Goal: Task Accomplishment & Management: Use online tool/utility

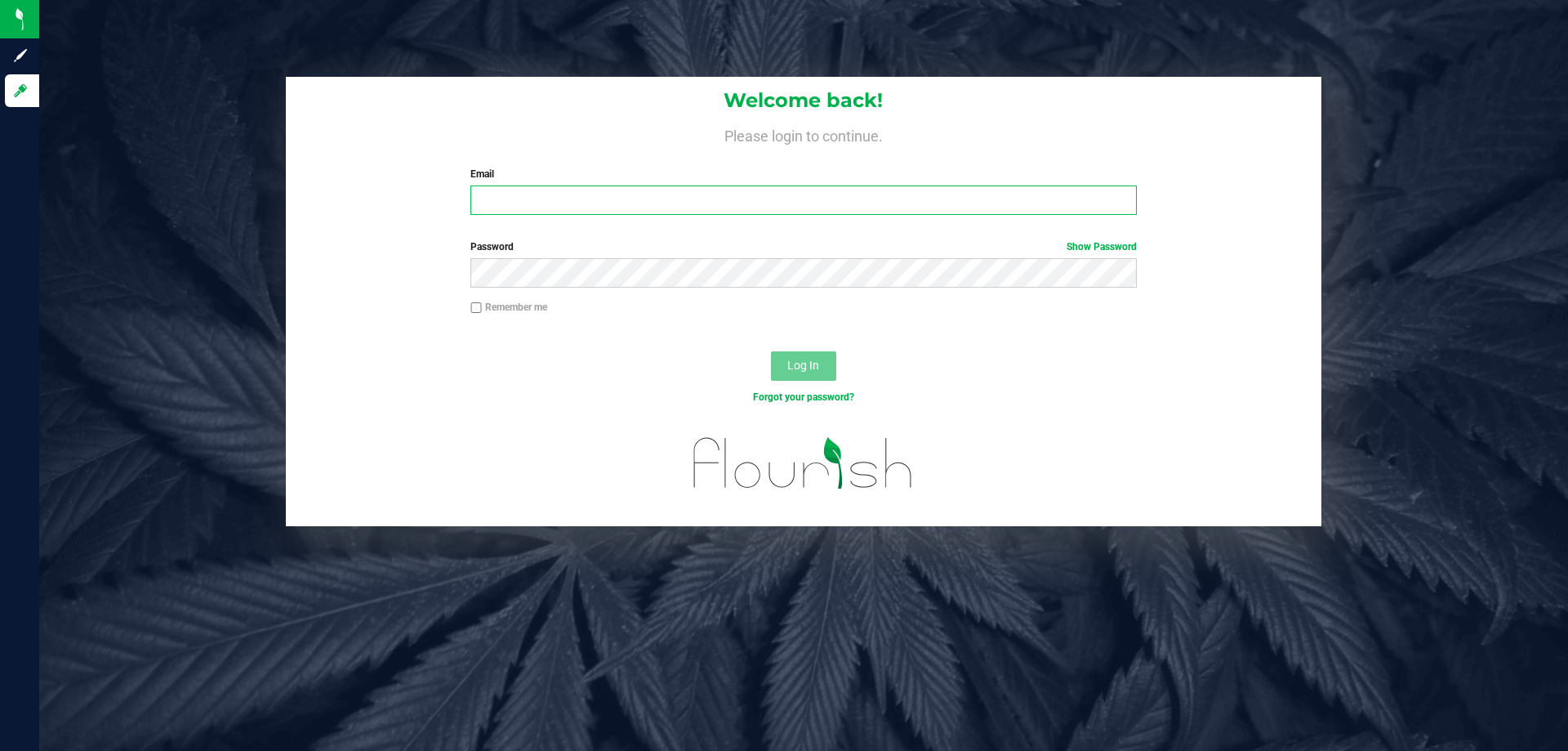
click at [496, 206] on input "Email" at bounding box center [803, 201] width 665 height 30
type input "[EMAIL_ADDRESS][DOMAIN_NAME]"
click at [771, 351] on button "Log In" at bounding box center [803, 366] width 65 height 30
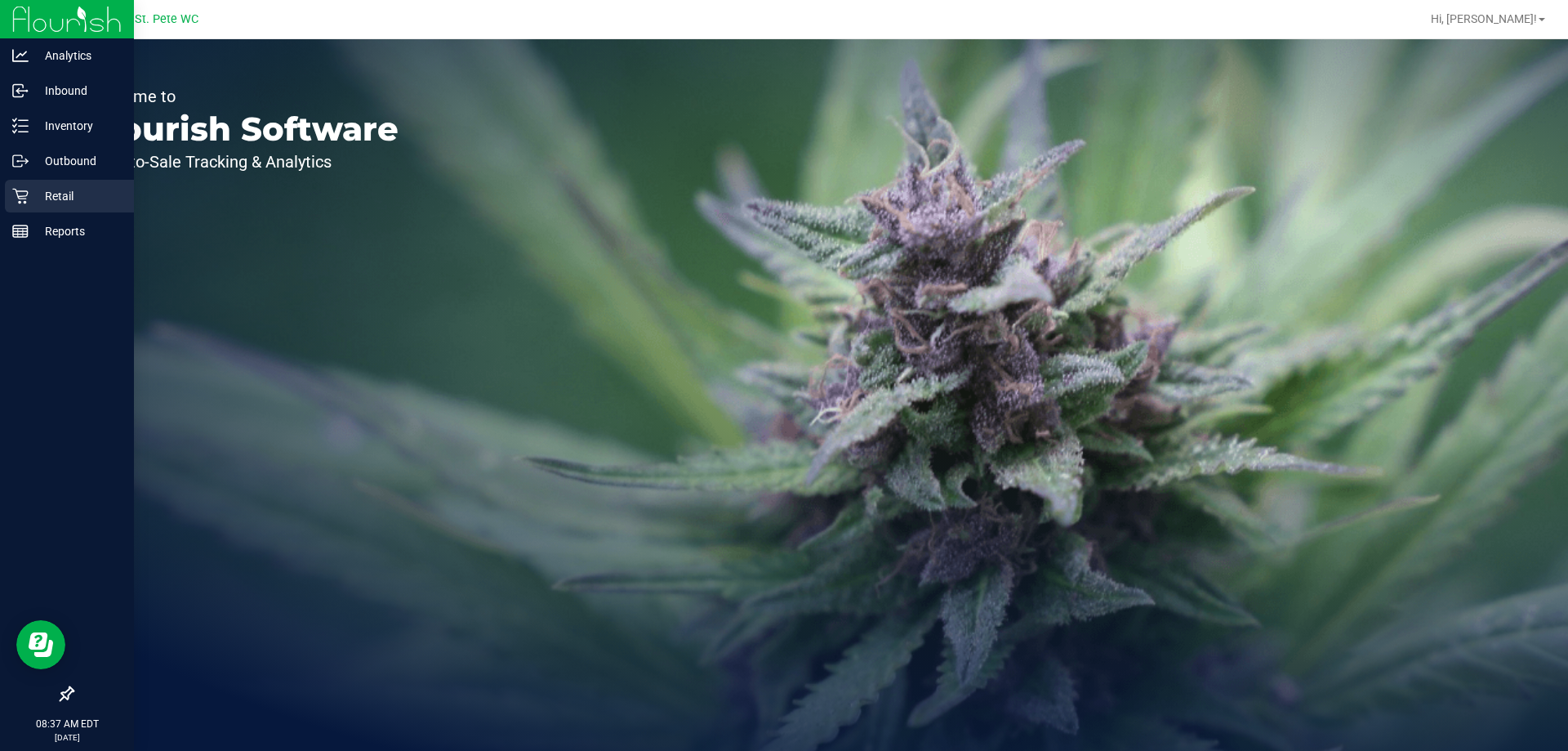
click at [17, 197] on icon at bounding box center [20, 196] width 17 height 17
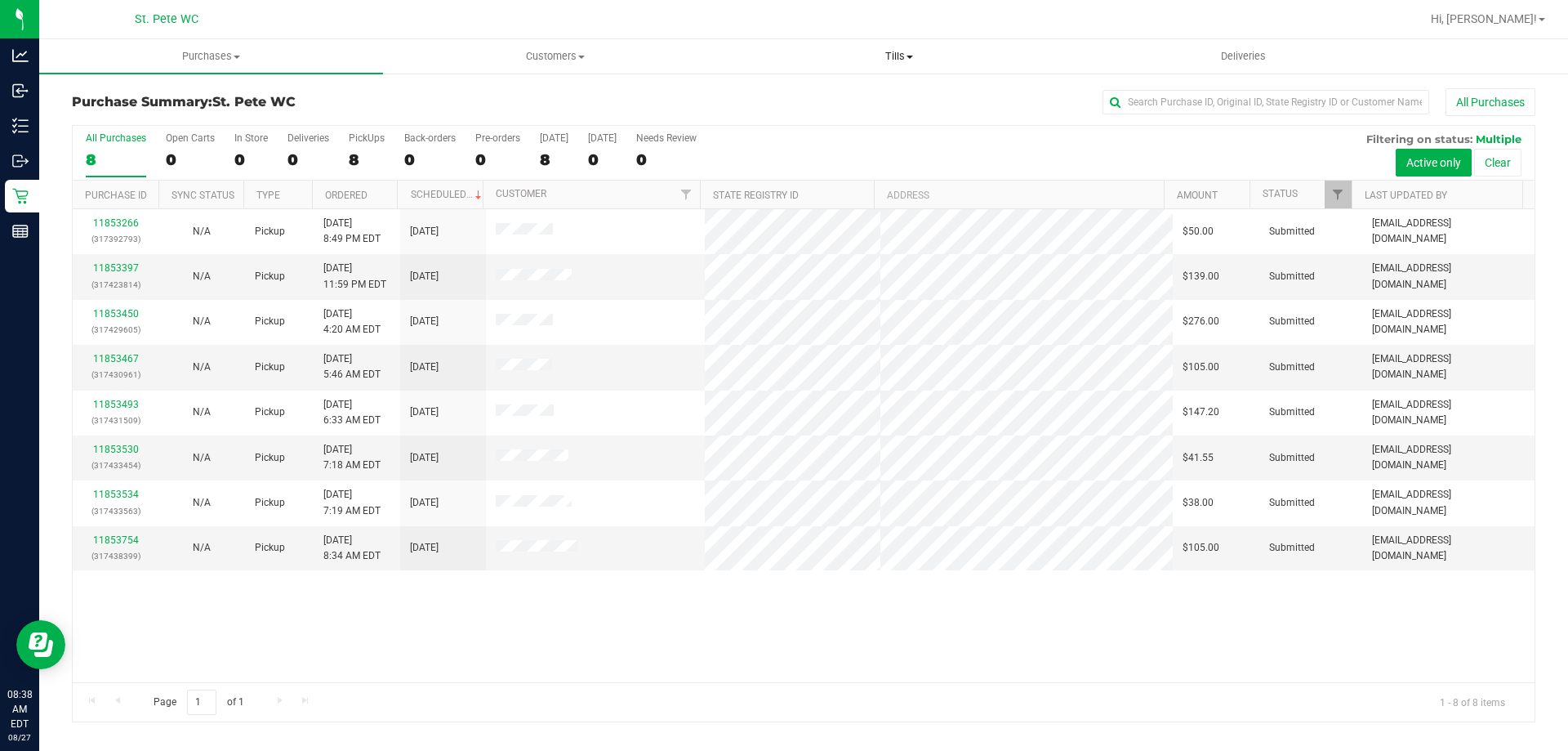
click at [906, 56] on span "Tills" at bounding box center [898, 57] width 342 height 15
click at [845, 98] on li "Manage tills" at bounding box center [898, 98] width 344 height 19
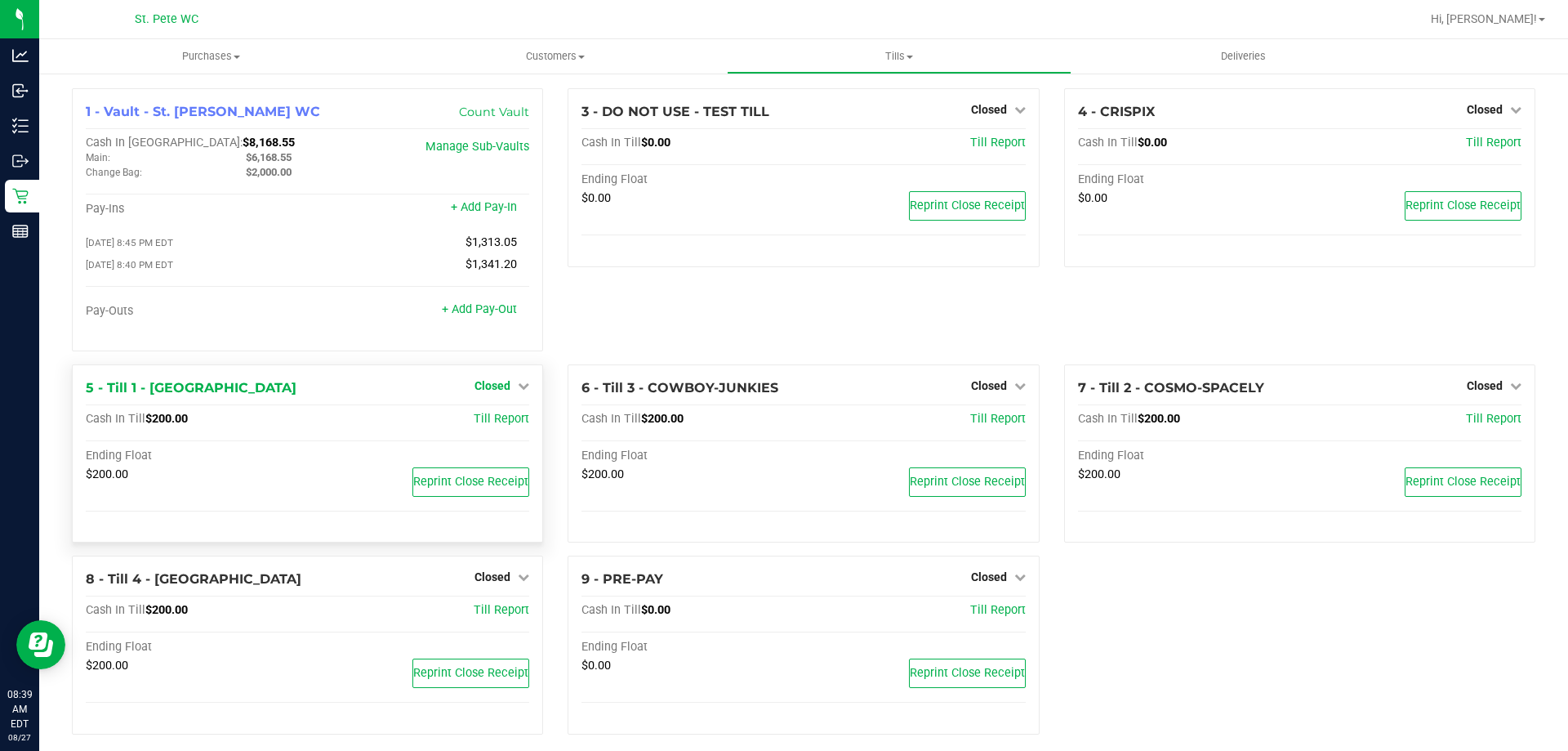
click at [505, 389] on span "Closed" at bounding box center [492, 385] width 36 height 13
click at [501, 420] on link "Open Till" at bounding box center [492, 420] width 44 height 13
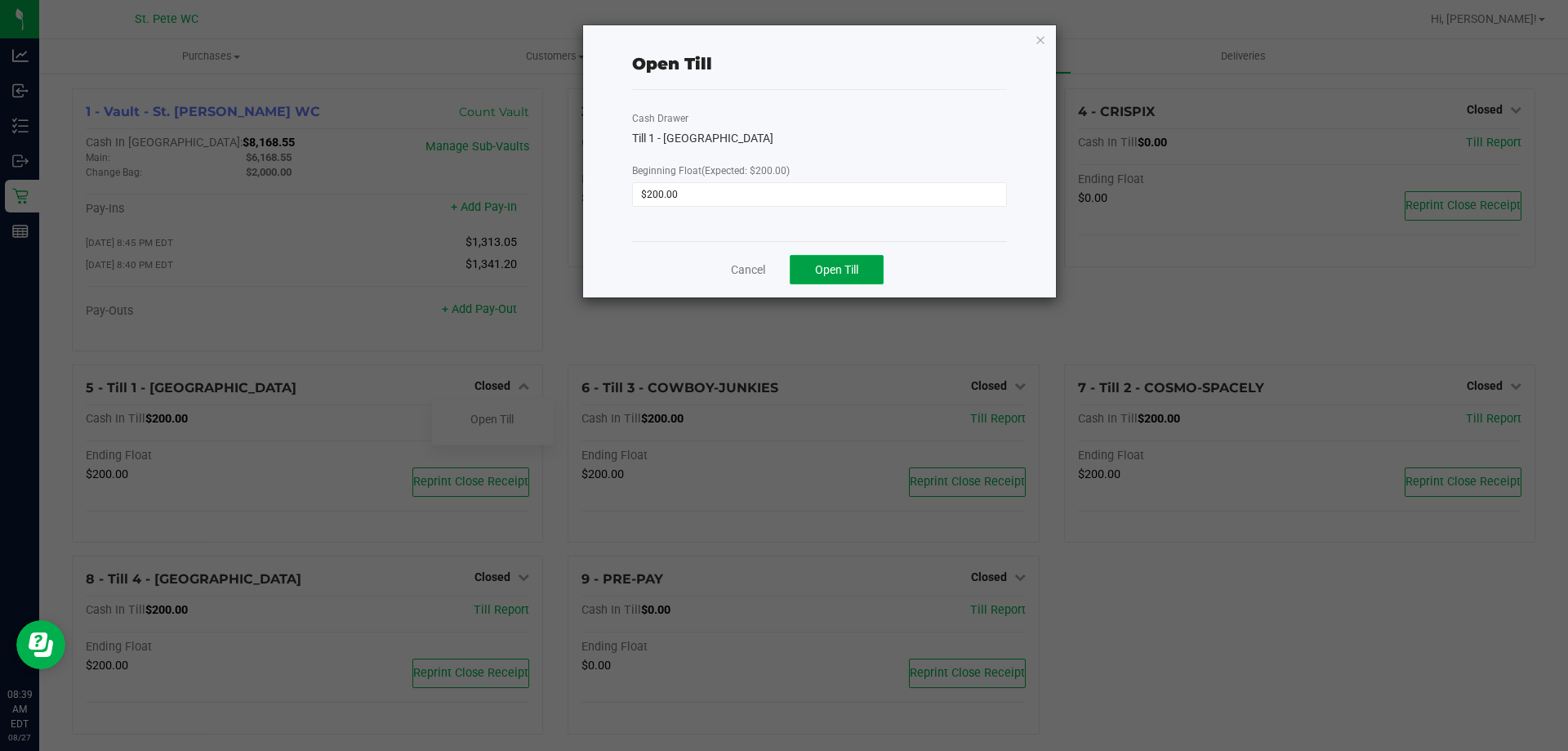
click at [822, 277] on span "Open Till" at bounding box center [836, 269] width 44 height 13
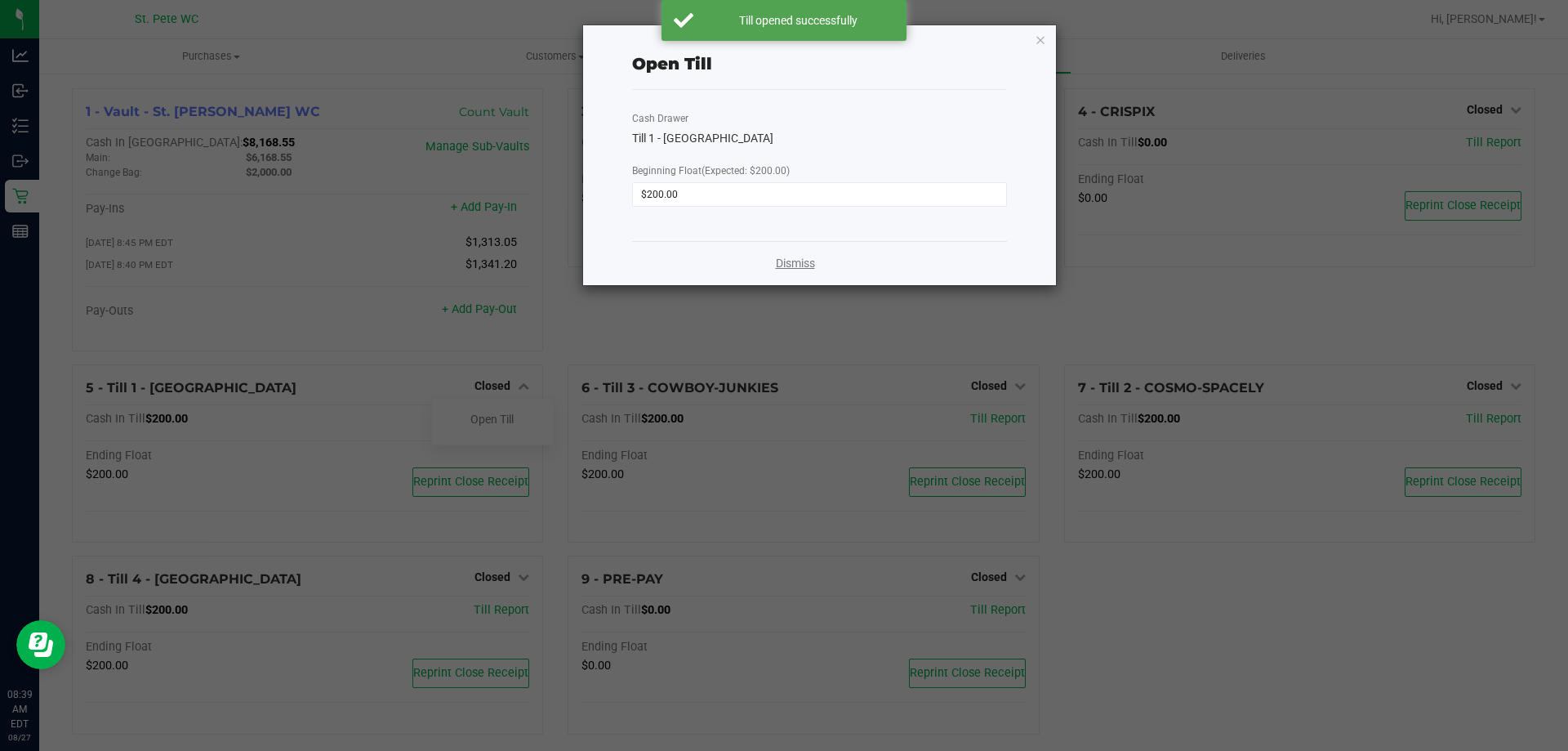
click at [793, 264] on link "Dismiss" at bounding box center [795, 264] width 39 height 17
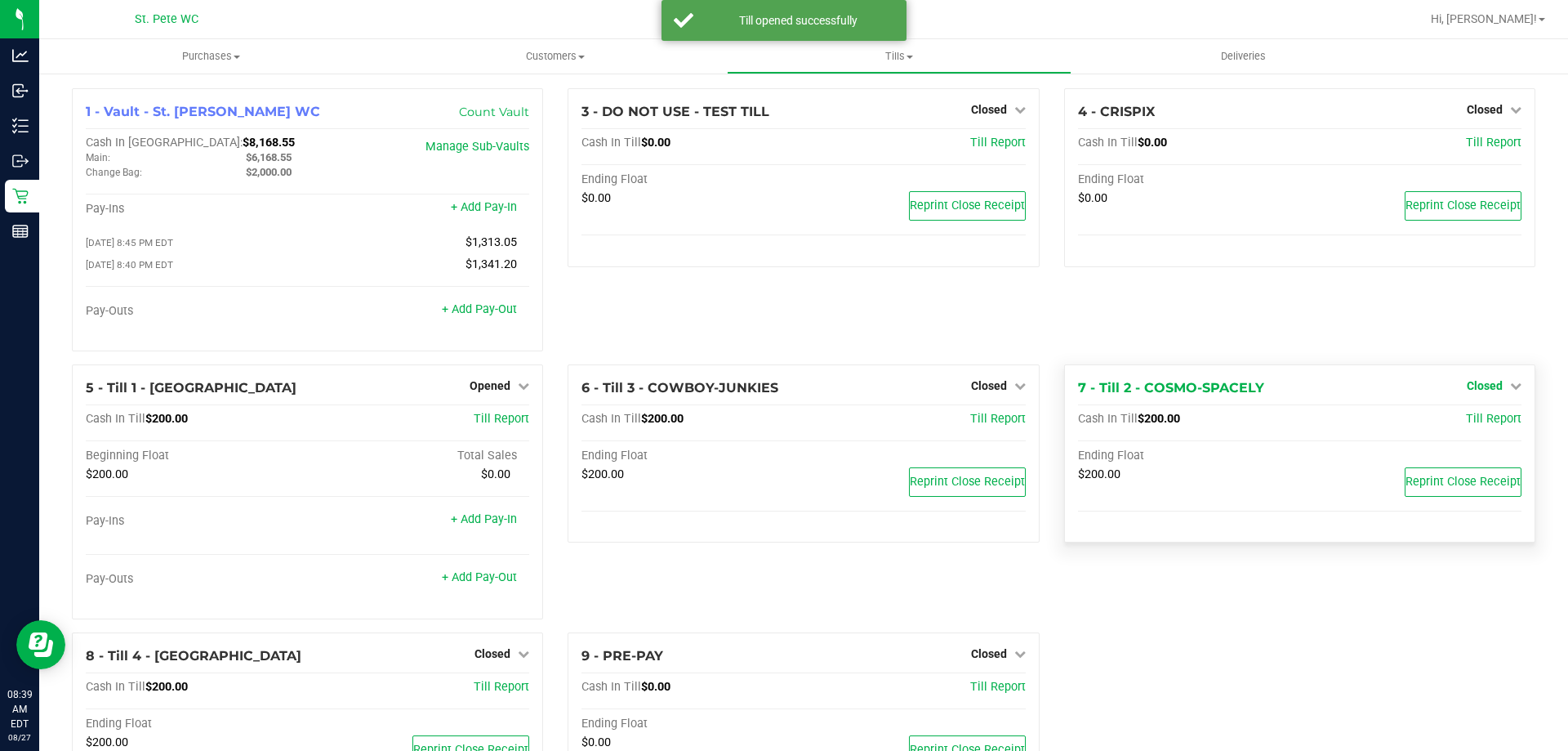
click at [1496, 387] on link "Closed" at bounding box center [1494, 385] width 55 height 13
click at [1489, 430] on div "Open Till" at bounding box center [1484, 420] width 121 height 20
click at [1481, 423] on link "Open Till" at bounding box center [1484, 420] width 44 height 13
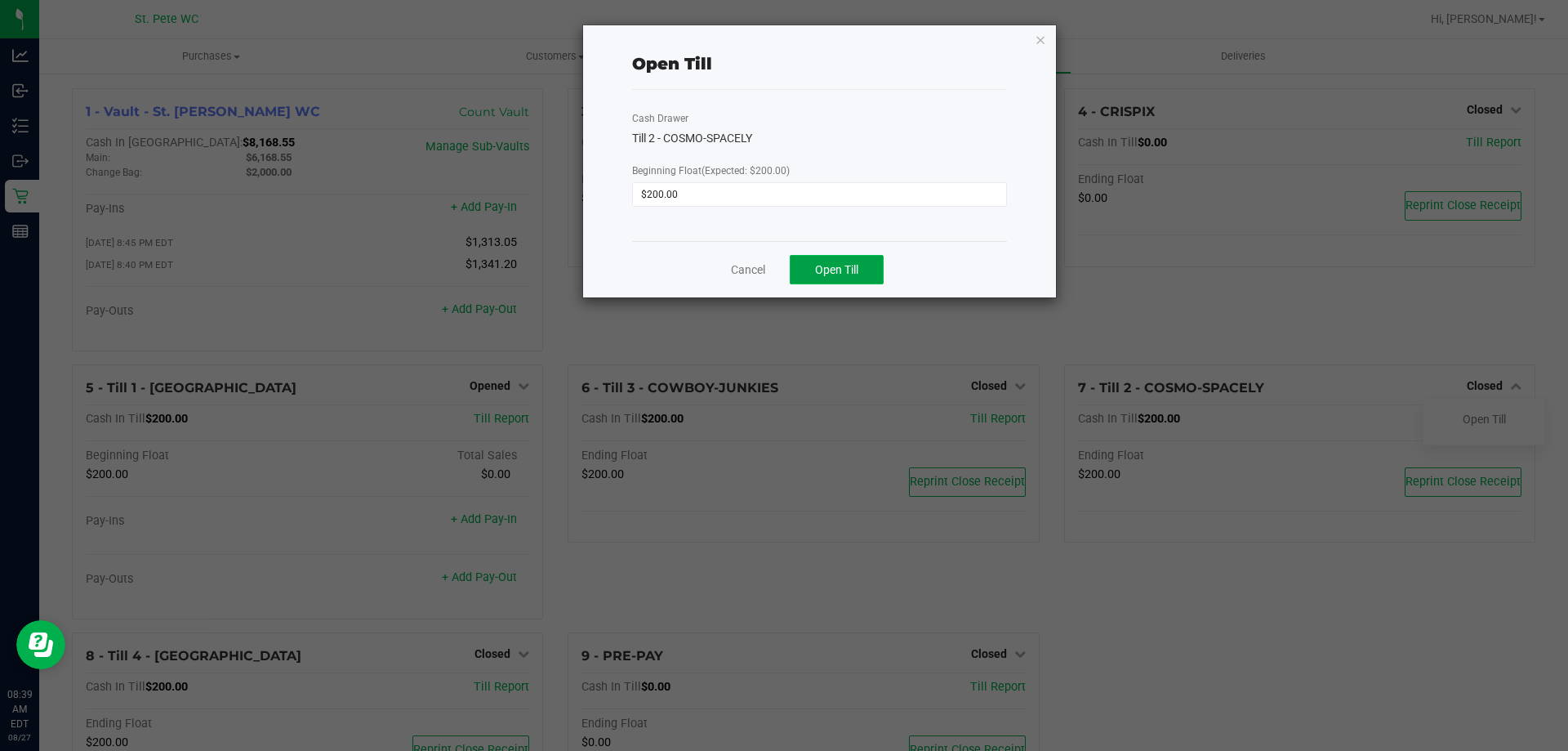
click at [849, 264] on span "Open Till" at bounding box center [836, 269] width 44 height 13
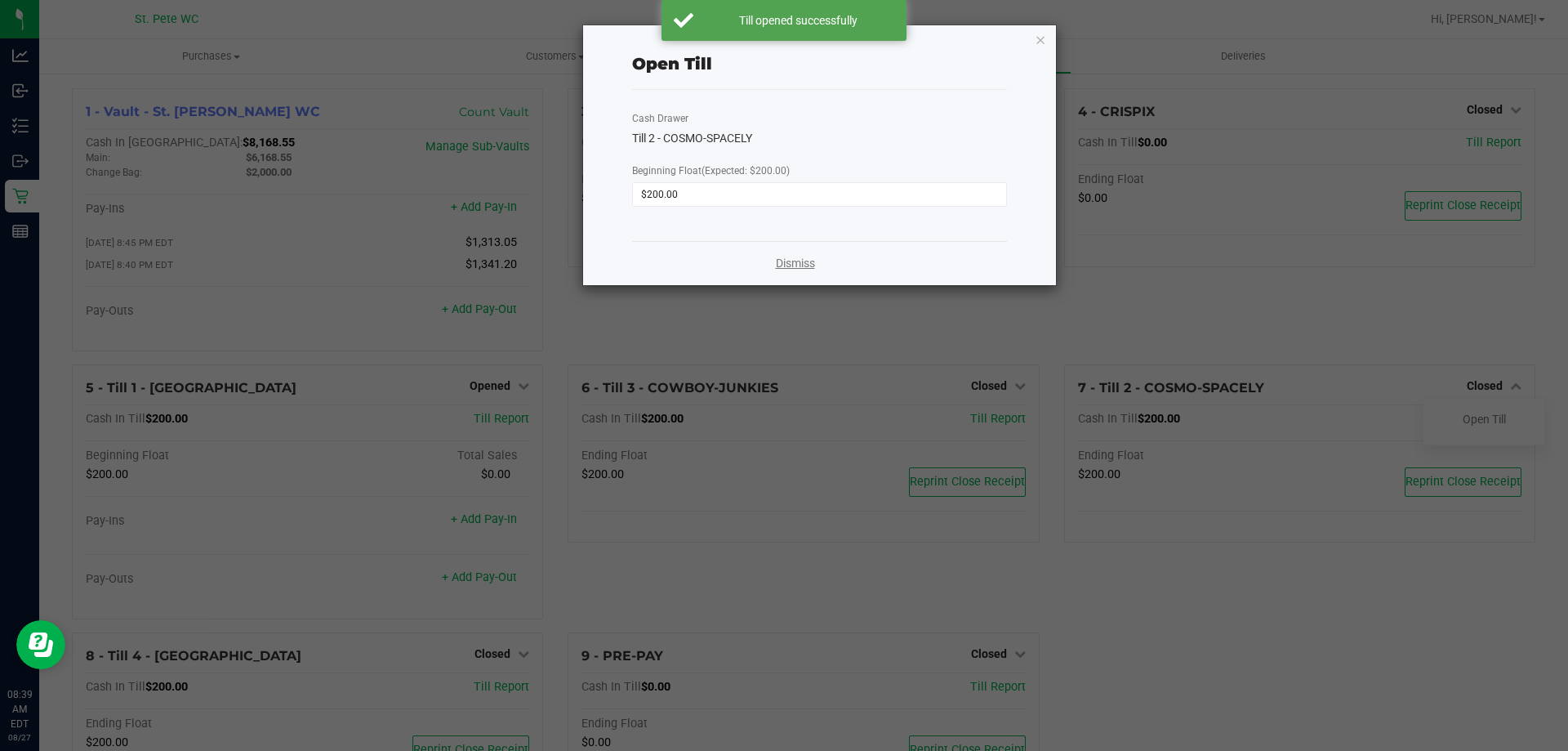
click at [780, 263] on link "Dismiss" at bounding box center [795, 264] width 39 height 17
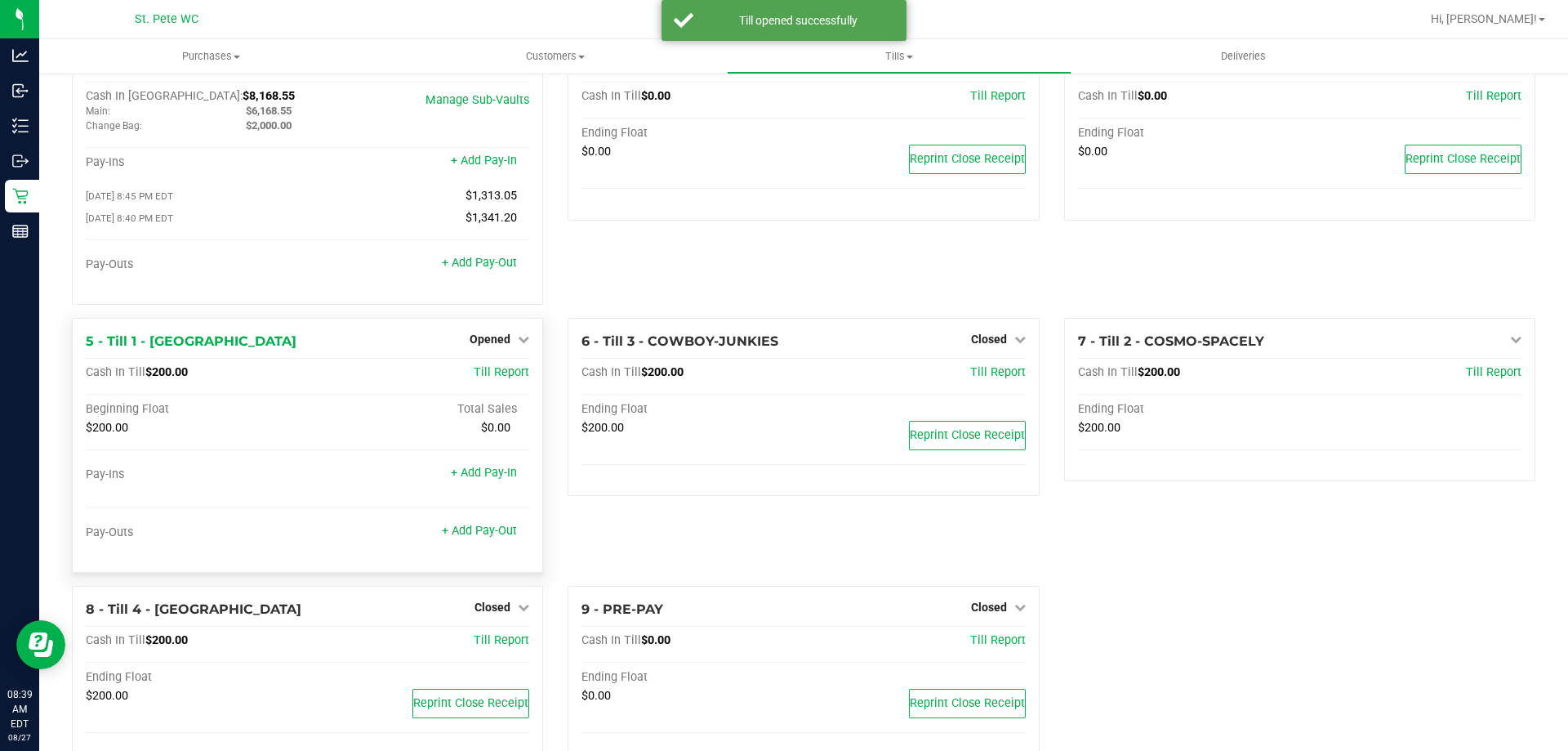
scroll to position [92, 0]
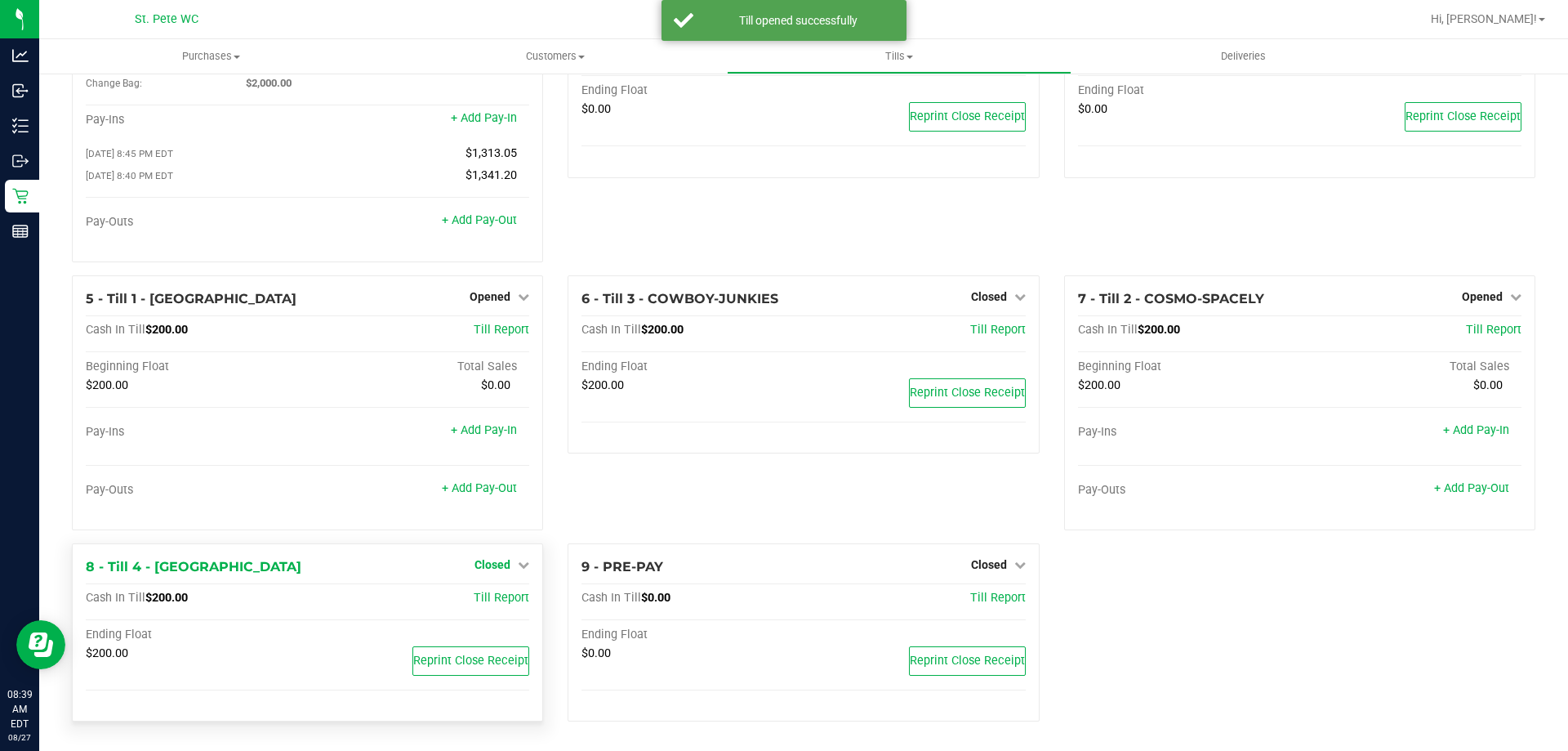
click at [501, 564] on span "Closed" at bounding box center [492, 564] width 36 height 13
click at [501, 596] on link "Open Till" at bounding box center [492, 598] width 44 height 13
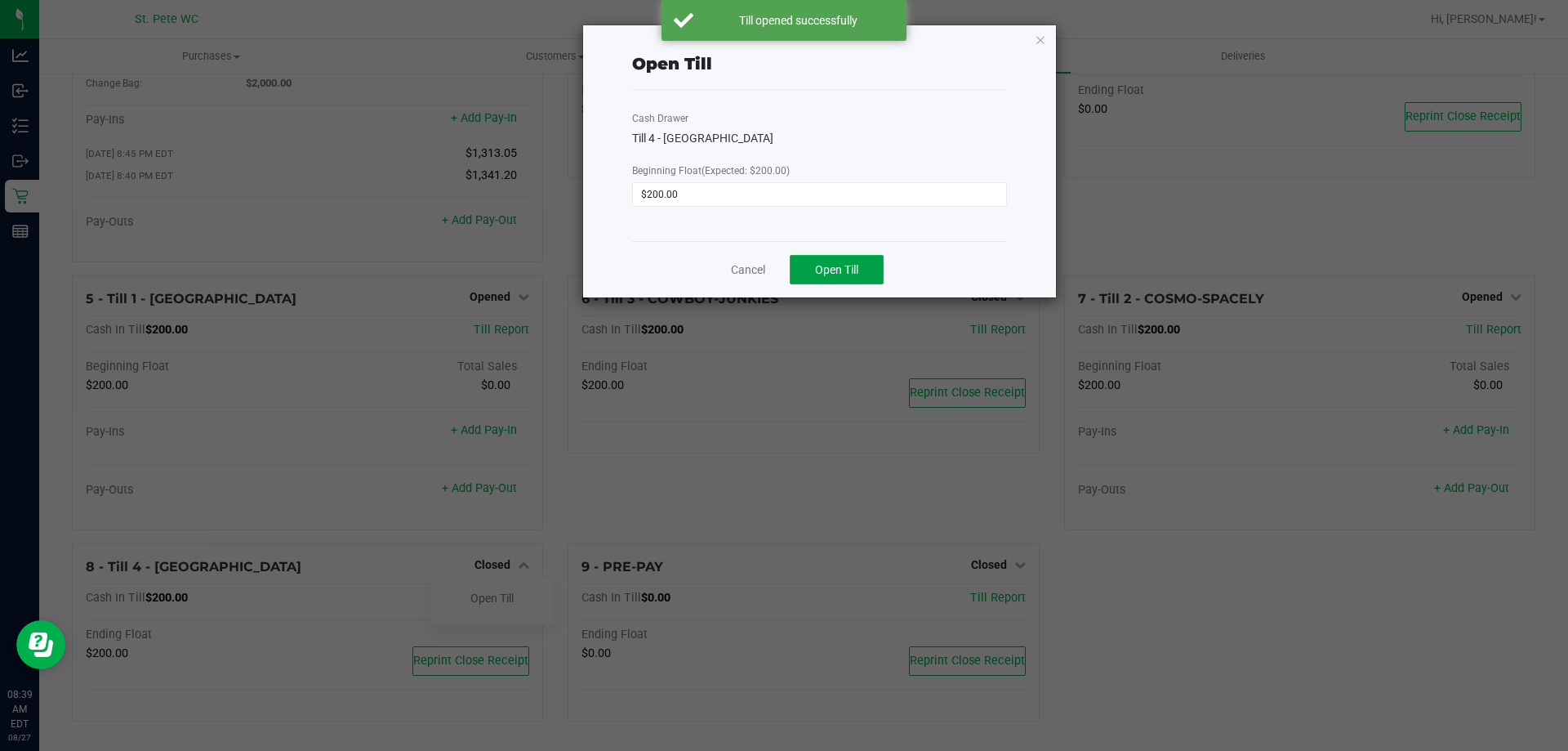
click at [835, 260] on button "Open Till" at bounding box center [836, 270] width 94 height 30
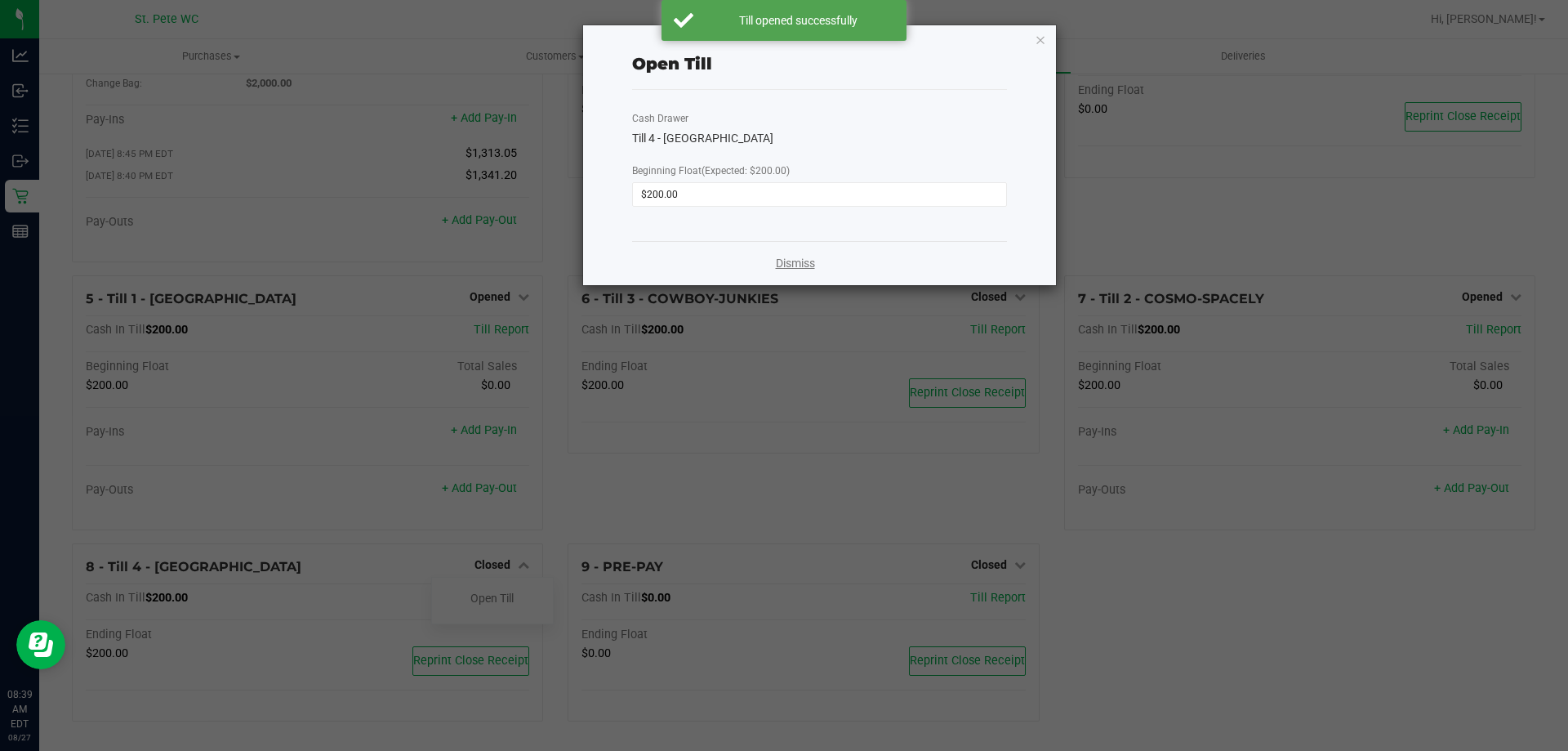
click at [789, 263] on link "Dismiss" at bounding box center [795, 264] width 39 height 17
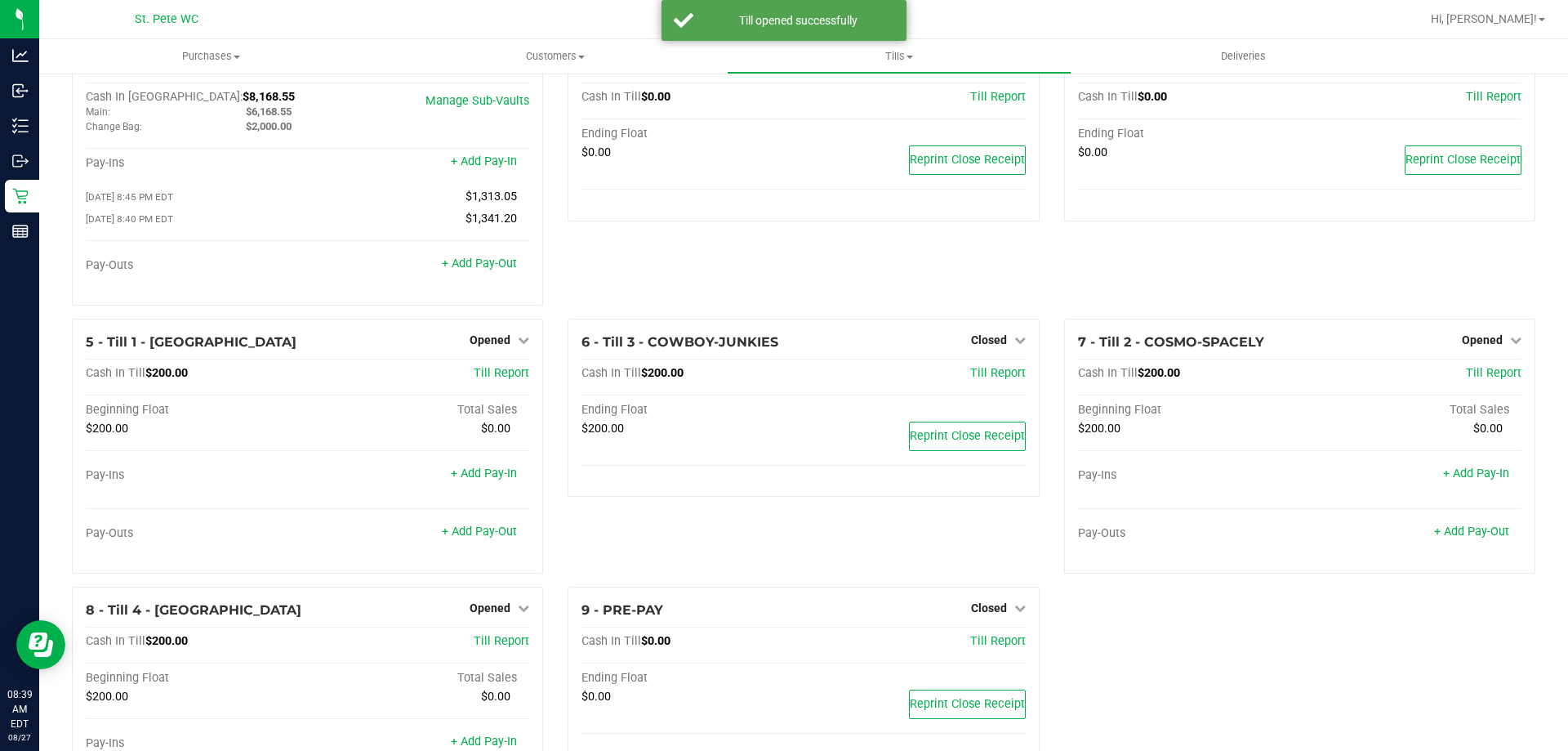
scroll to position [0, 0]
